Goal: Communication & Community: Share content

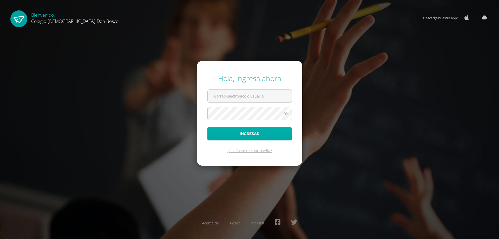
type input "[EMAIL_ADDRESS][DOMAIN_NAME]"
click at [244, 131] on button "Ingresar" at bounding box center [249, 133] width 84 height 13
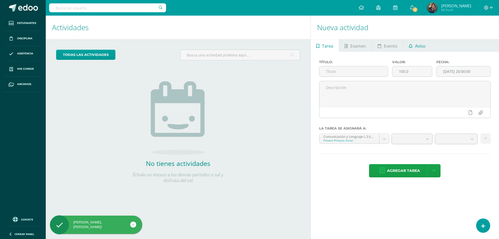
click at [415, 46] on span "Aviso" at bounding box center [420, 46] width 10 height 12
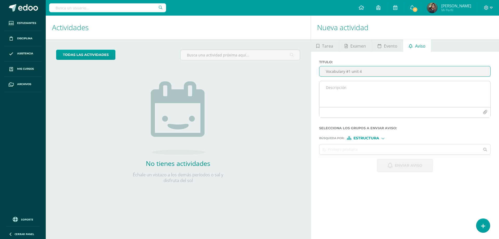
type input "Vocabulary #1 unit 4"
click at [364, 89] on textarea at bounding box center [404, 94] width 171 height 26
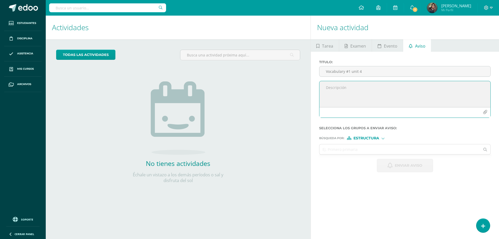
paste textarea "Estimados Padres de Familia y Alumnos, gusto en saludarlos. Por este medio comp…"
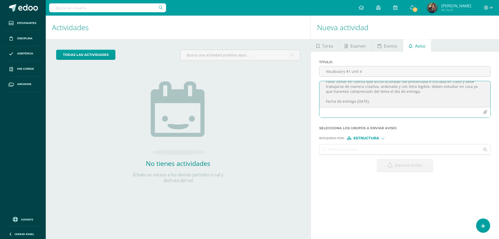
scroll to position [31, 0]
drag, startPoint x: 384, startPoint y: 91, endPoint x: 377, endPoint y: 90, distance: 6.5
click at [378, 90] on textarea "Estimados Padres de Familia y Alumnos, gusto en saludarlos. Por este medio comp…" at bounding box center [404, 94] width 171 height 26
click at [375, 90] on textarea "Estimados Padres de Familia y Alumnos, gusto en saludarlos. Por este medio comp…" at bounding box center [404, 94] width 171 height 26
drag, startPoint x: 384, startPoint y: 89, endPoint x: 375, endPoint y: 89, distance: 9.1
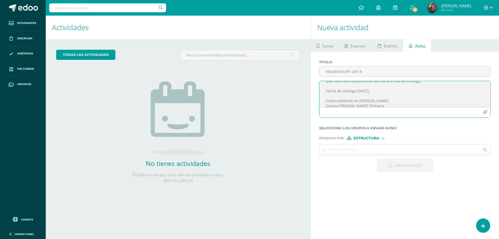
click at [375, 89] on textarea "Estimados Padres de Familia y Alumnos, gusto en saludarlos. Por este medio comp…" at bounding box center [404, 94] width 171 height 26
type textarea "Estimados Padres de Familia y Alumnos, gusto en saludarlos. Por este medio comp…"
click at [486, 113] on icon "button" at bounding box center [485, 112] width 4 height 4
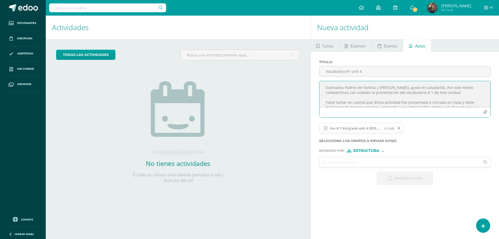
scroll to position [36, 0]
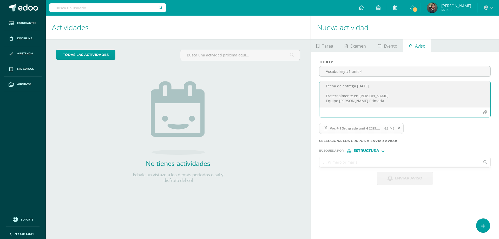
click at [398, 160] on input "text" at bounding box center [399, 162] width 161 height 10
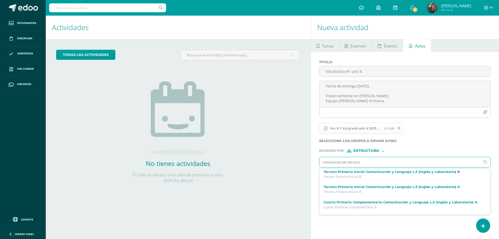
scroll to position [104, 0]
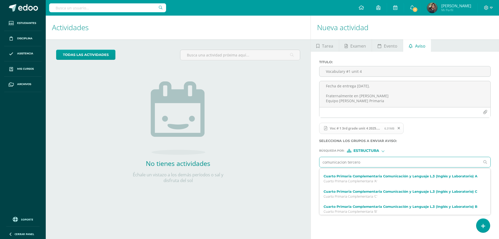
click at [375, 162] on input "comunicacion tercero" at bounding box center [399, 162] width 161 height 10
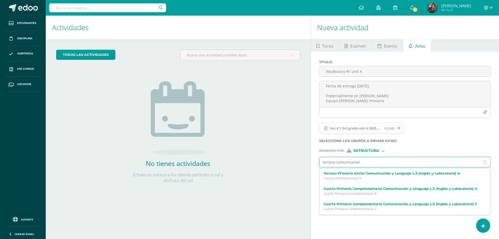
scroll to position [76, 0]
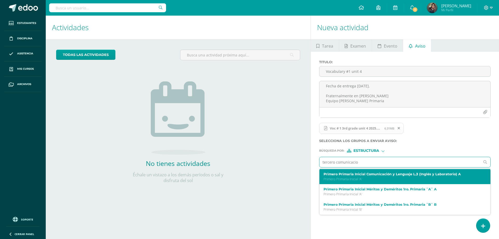
type input "tercero comunicacion"
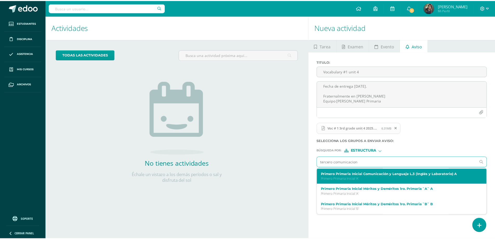
scroll to position [0, 0]
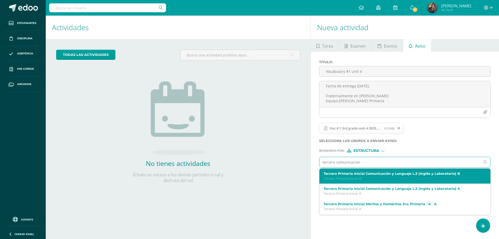
click at [390, 176] on p "Tercero Primaria Inicial 'B'" at bounding box center [402, 178] width 156 height 4
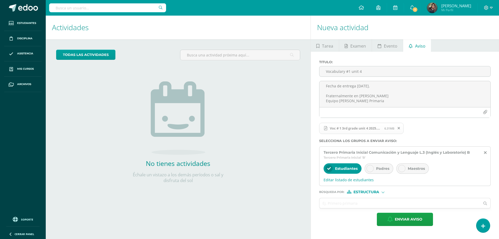
click at [376, 171] on span "Padres" at bounding box center [382, 168] width 13 height 5
click at [375, 193] on span "Estructura" at bounding box center [366, 192] width 26 height 3
click at [374, 204] on span "Persona" at bounding box center [368, 205] width 19 height 3
click at [369, 205] on input "text" at bounding box center [399, 203] width 161 height 10
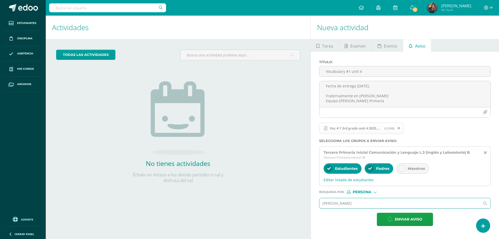
type input "eddy tejeda"
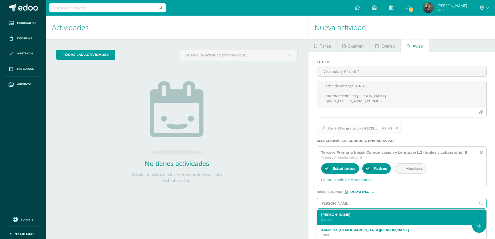
click at [356, 219] on p "Maestro" at bounding box center [398, 219] width 154 height 4
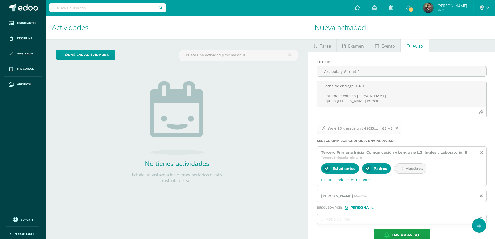
scroll to position [11, 0]
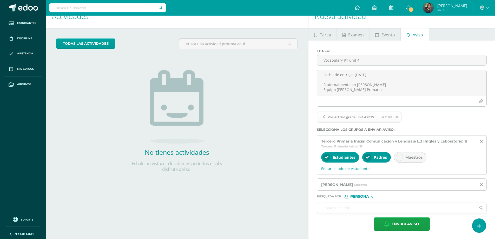
click at [365, 211] on input "text" at bounding box center [396, 208] width 159 height 10
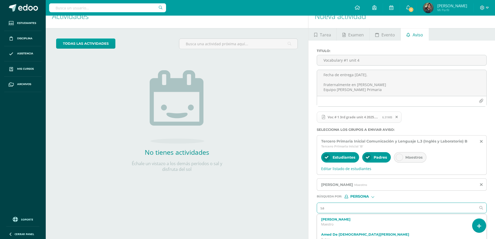
type input "s"
type input "betzy argueta"
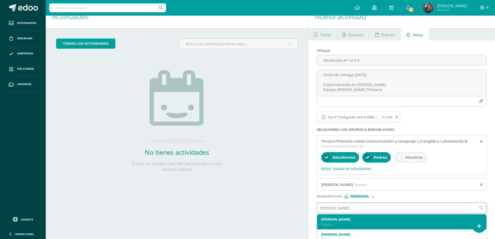
click at [362, 219] on label "Betzy Karina Argueta Valdez" at bounding box center [398, 219] width 154 height 4
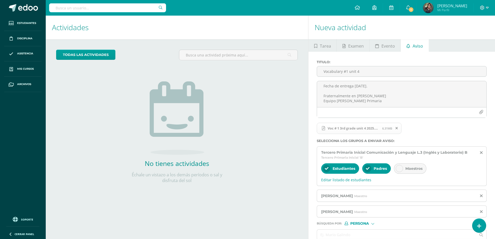
scroll to position [27, 0]
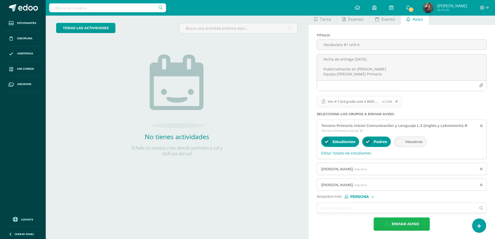
click at [389, 224] on icon "button" at bounding box center [386, 224] width 5 height 6
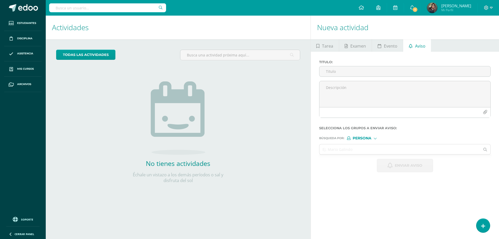
scroll to position [0, 0]
